Goal: Check status

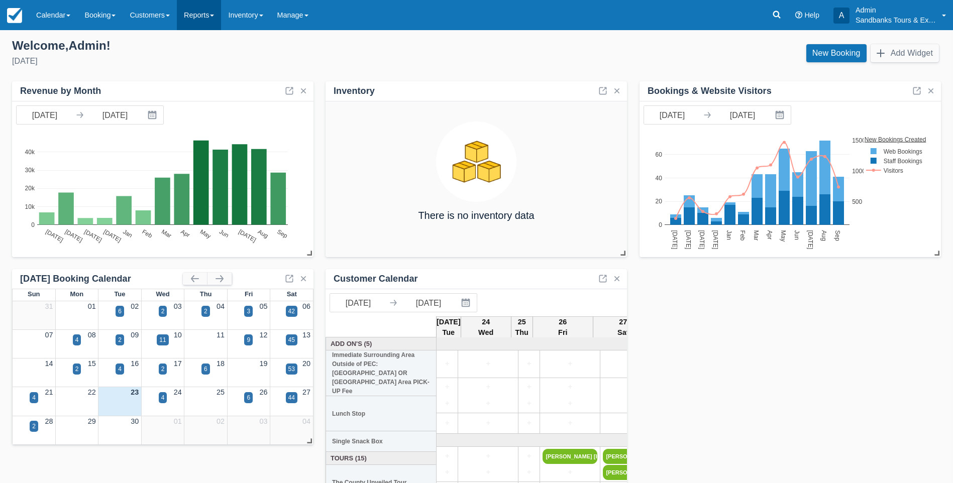
click at [210, 14] on link "Reports" at bounding box center [199, 15] width 44 height 30
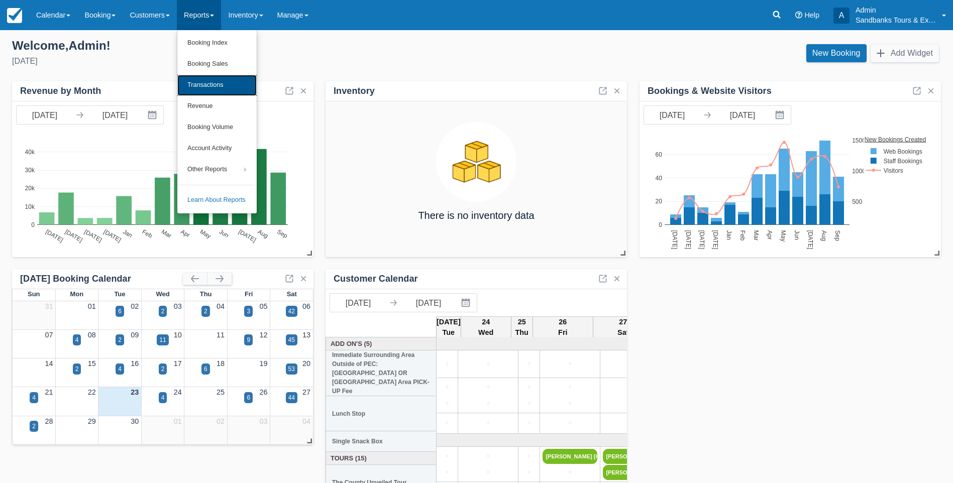
click at [201, 85] on link "Transactions" at bounding box center [216, 85] width 79 height 21
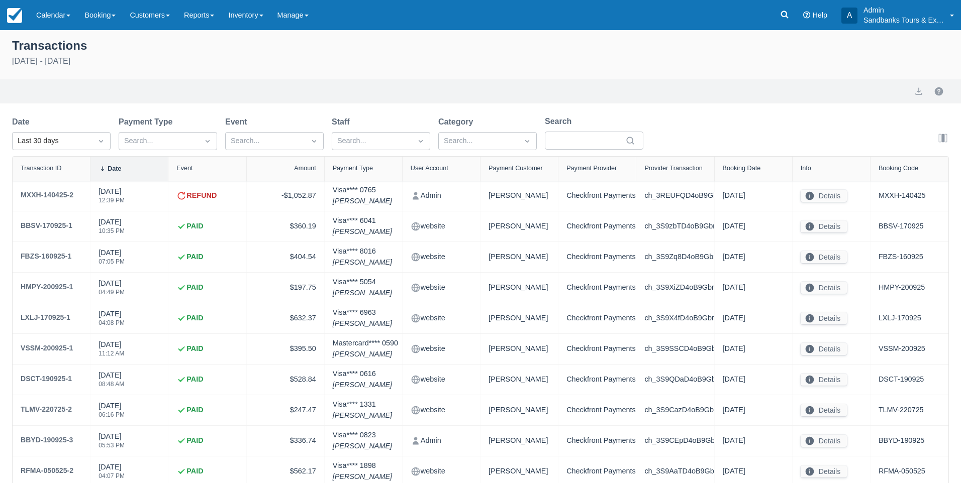
select select "10"
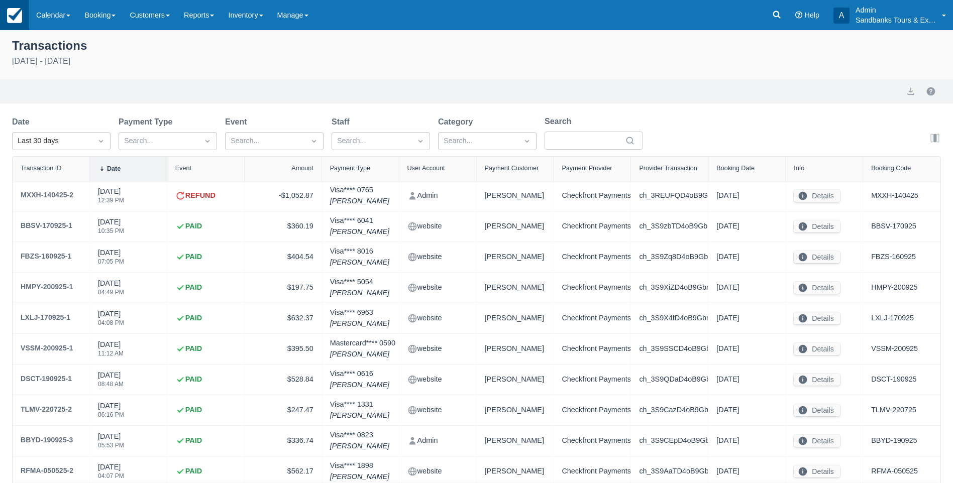
click at [21, 20] on img at bounding box center [14, 15] width 15 height 15
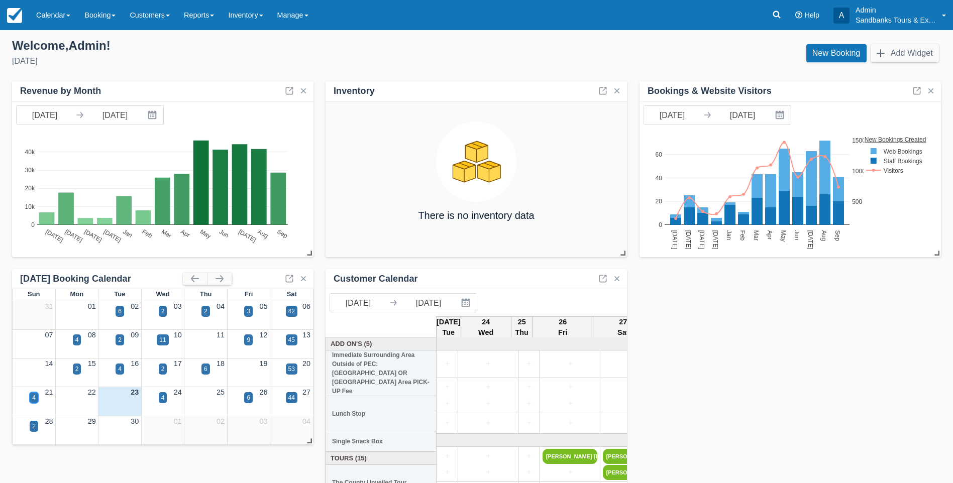
click at [37, 396] on div "4" at bounding box center [34, 397] width 9 height 11
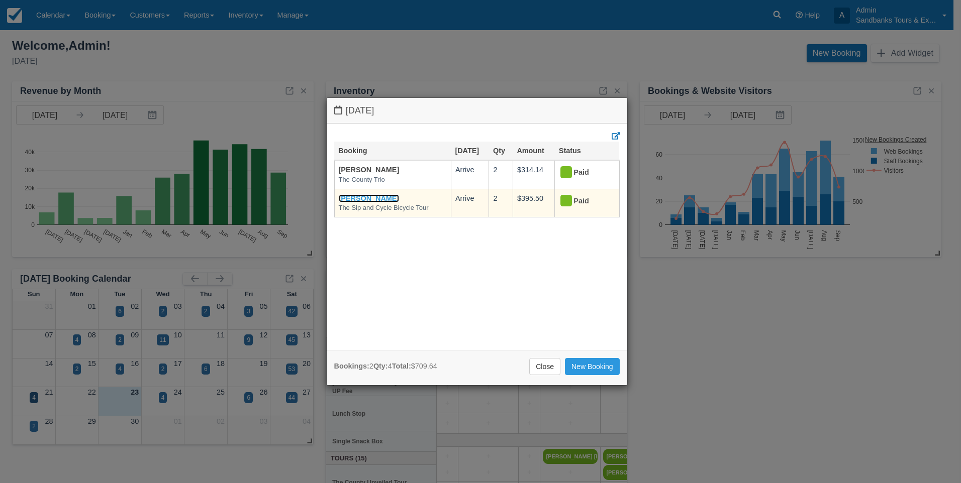
click at [354, 200] on link "[PERSON_NAME]" at bounding box center [369, 198] width 61 height 8
